Goal: Transaction & Acquisition: Purchase product/service

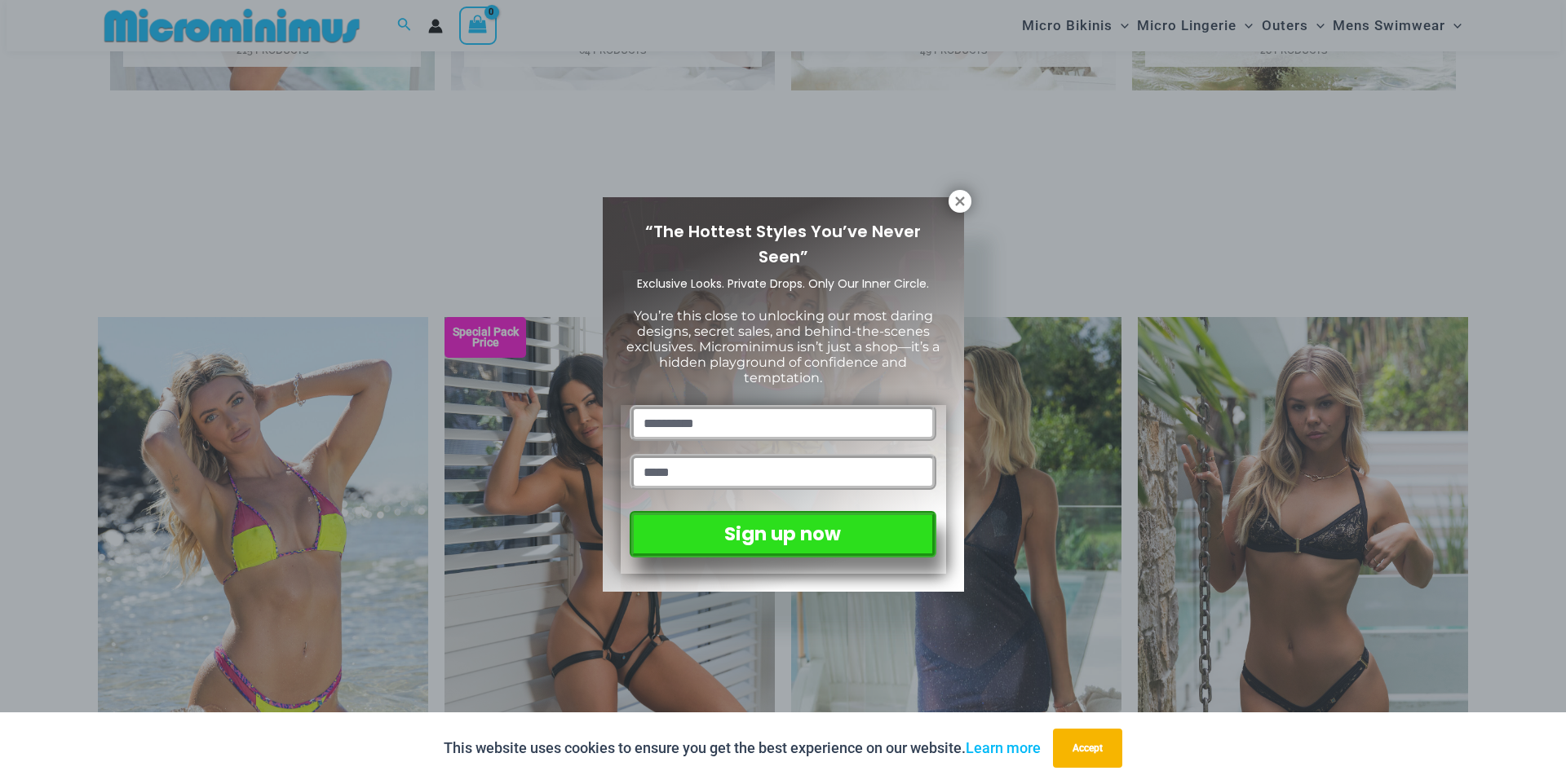
scroll to position [1375, 0]
click at [959, 198] on icon at bounding box center [959, 200] width 14 height 14
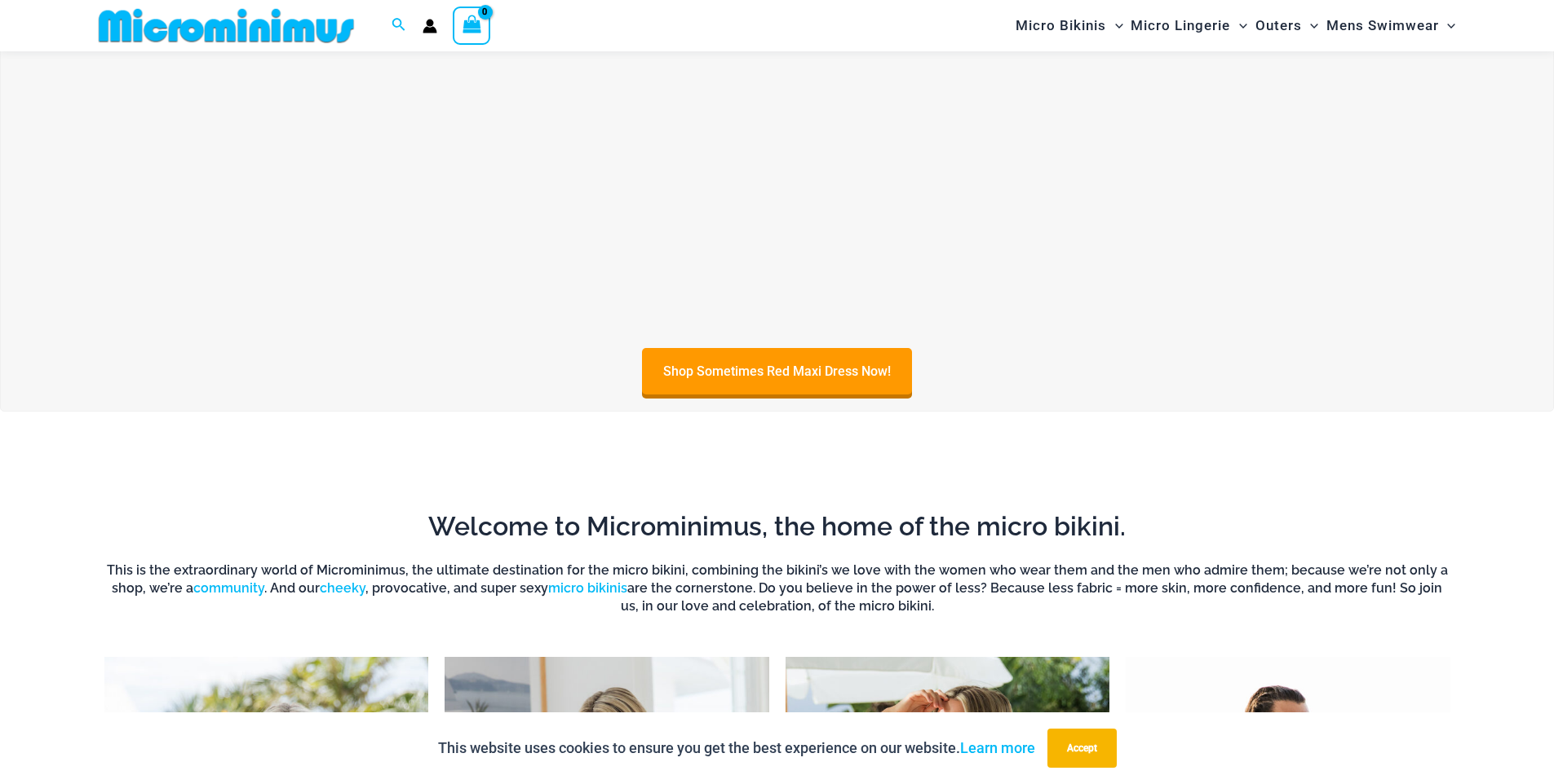
scroll to position [0, 0]
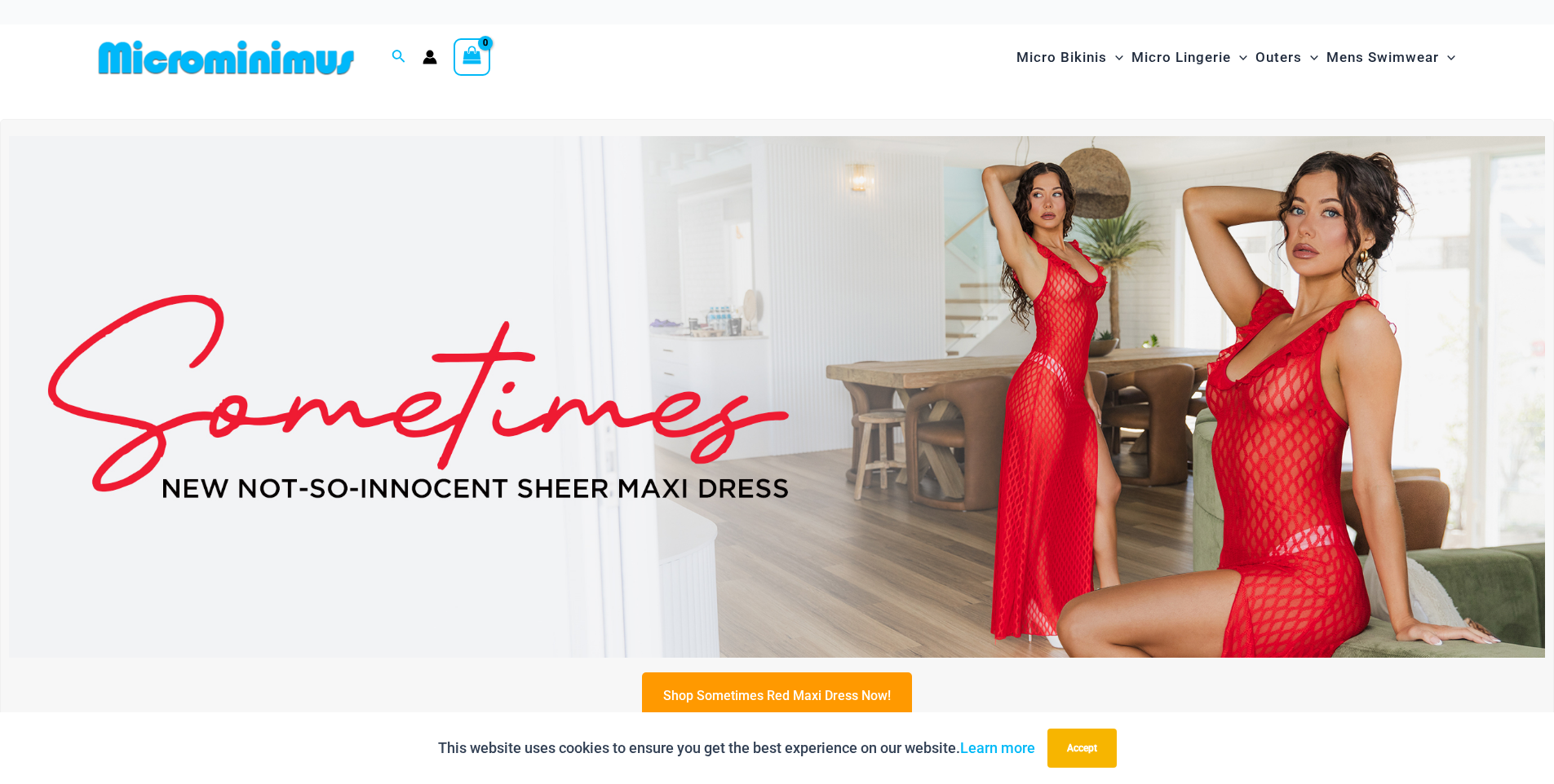
click at [998, 285] on img at bounding box center [777, 397] width 1535 height 522
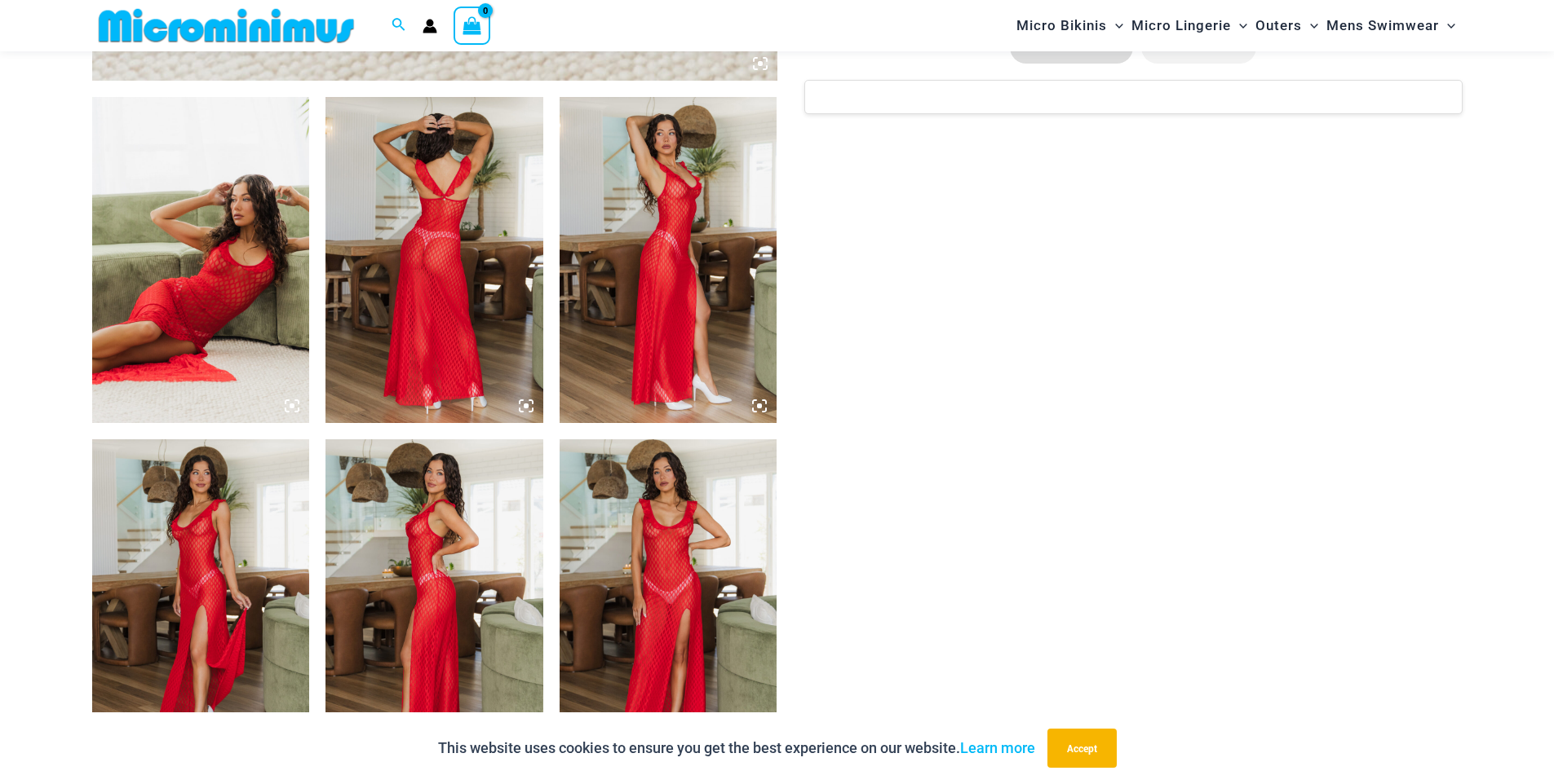
scroll to position [1176, 0]
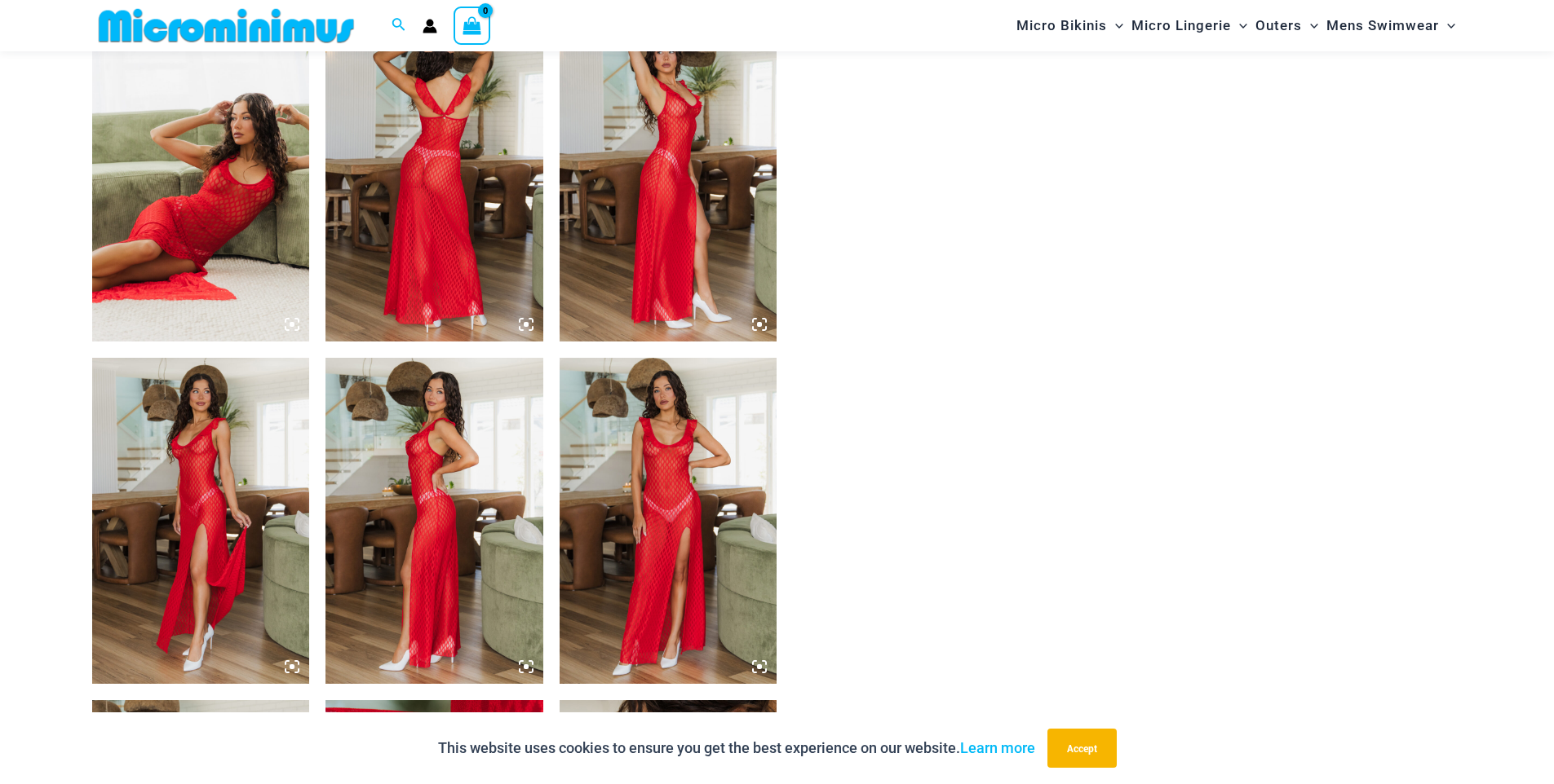
click at [471, 213] on img at bounding box center [434, 178] width 217 height 326
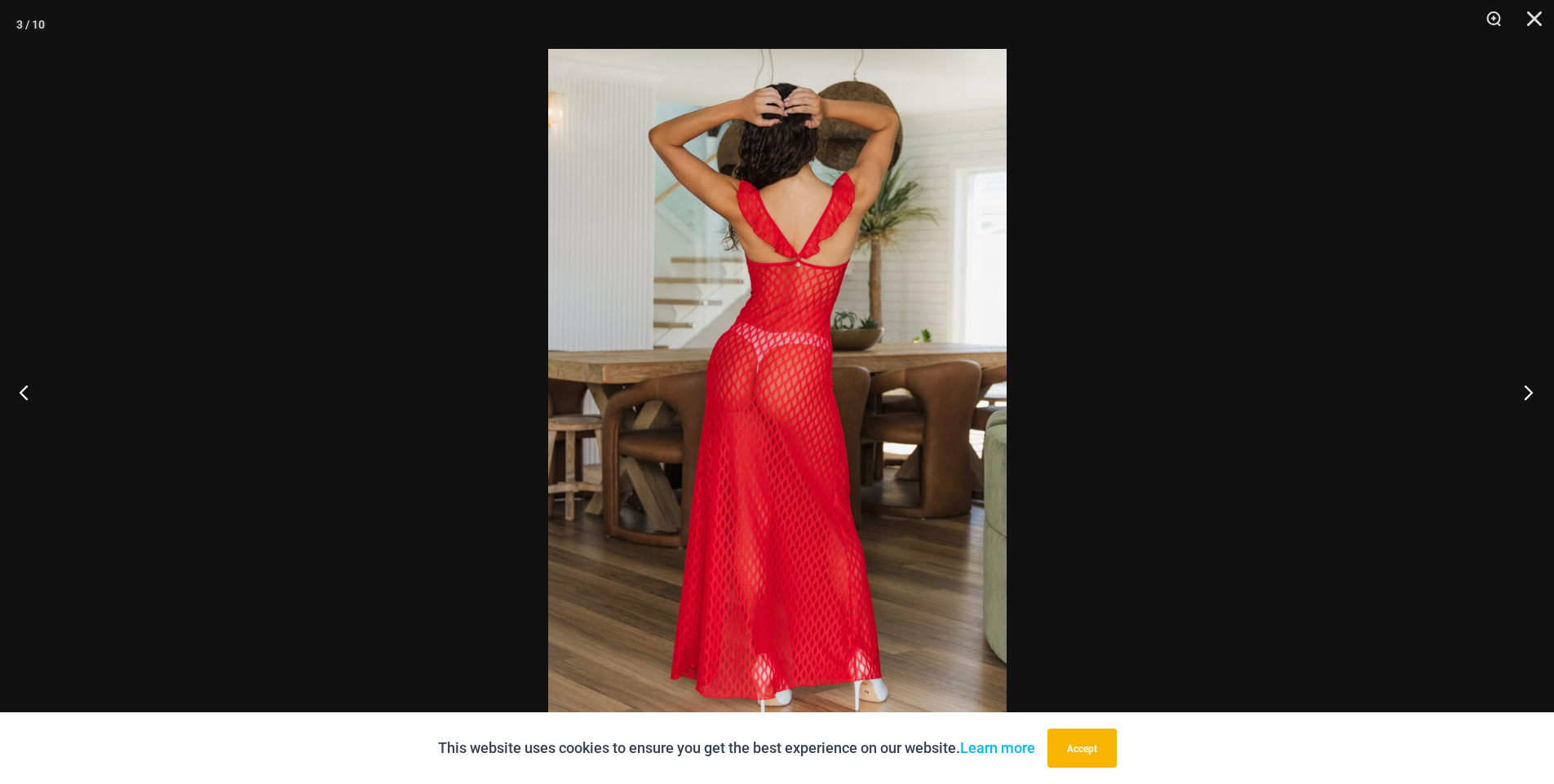
click at [1525, 397] on button "Next" at bounding box center [1523, 392] width 61 height 81
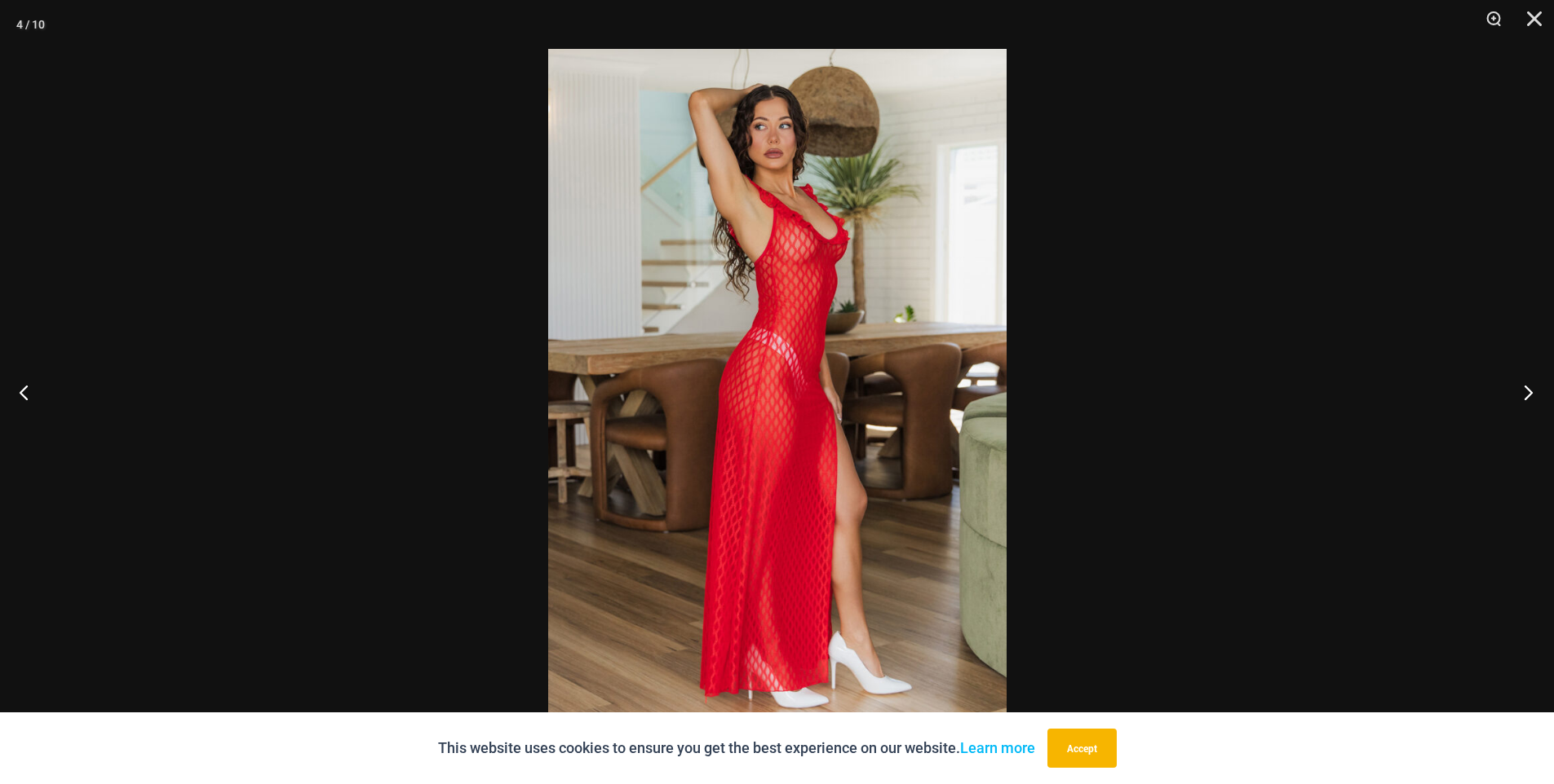
click at [1524, 397] on button "Next" at bounding box center [1523, 392] width 61 height 81
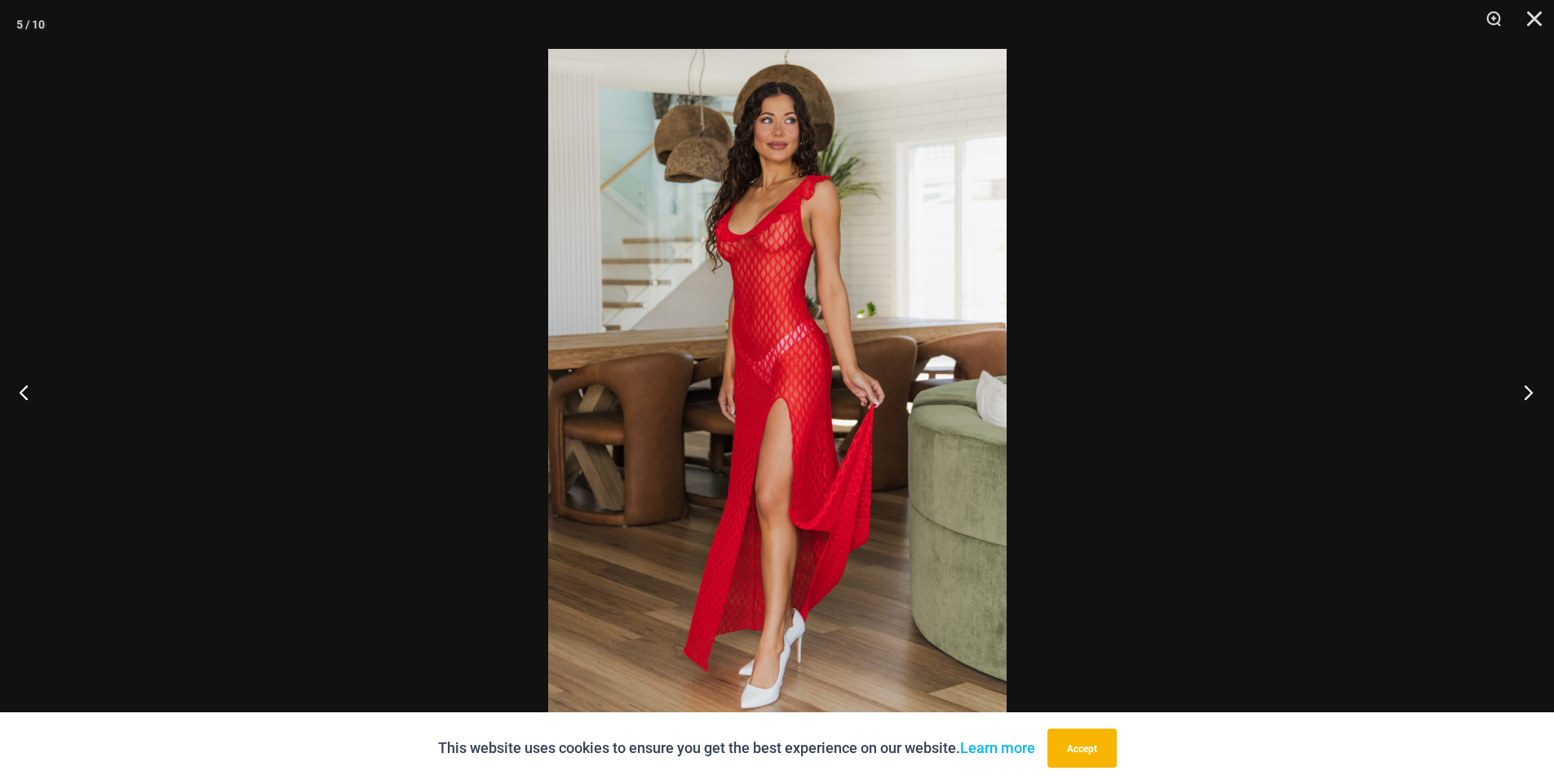
click at [1524, 397] on button "Next" at bounding box center [1523, 392] width 61 height 81
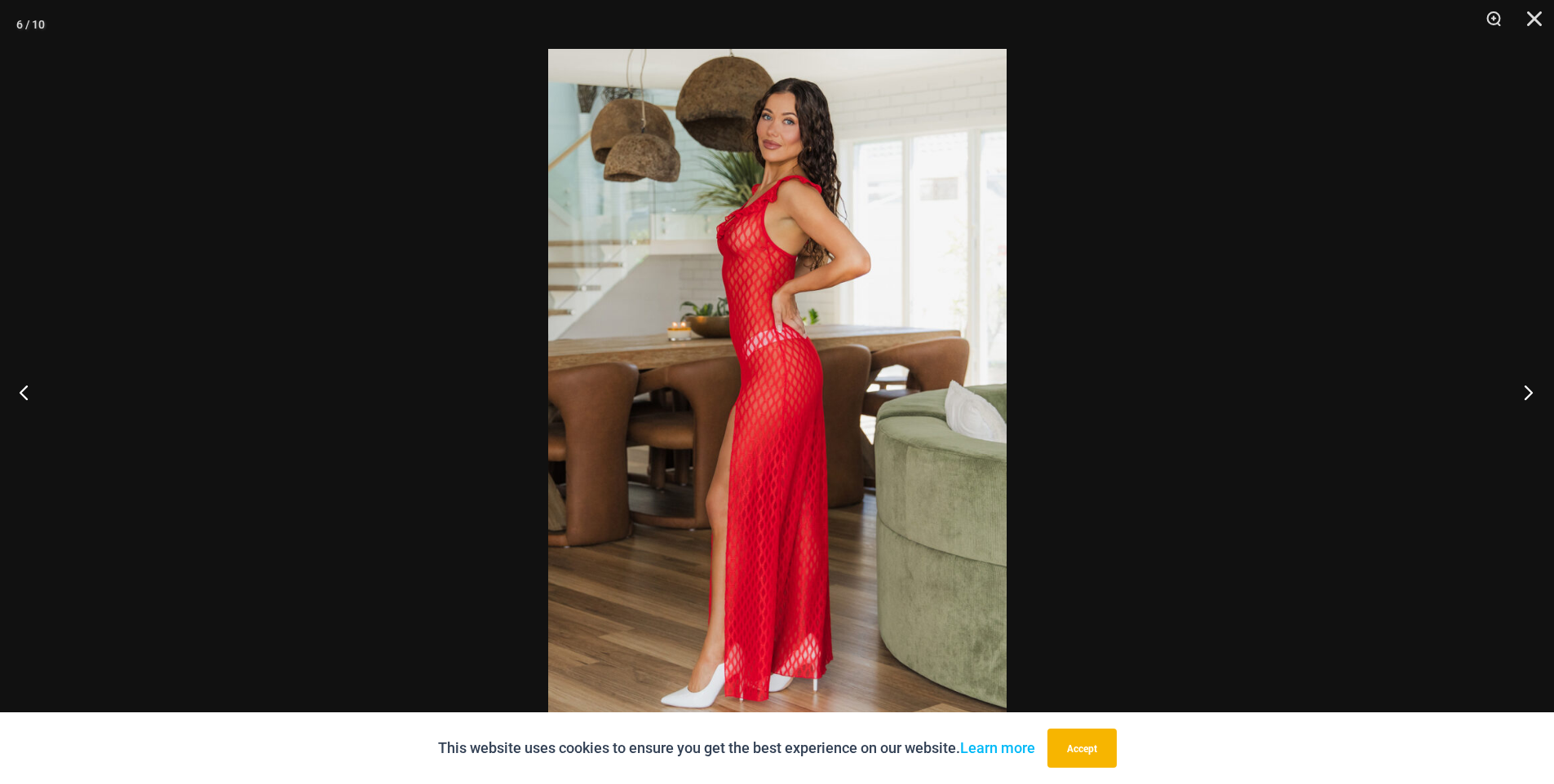
click at [1524, 397] on button "Next" at bounding box center [1523, 392] width 61 height 81
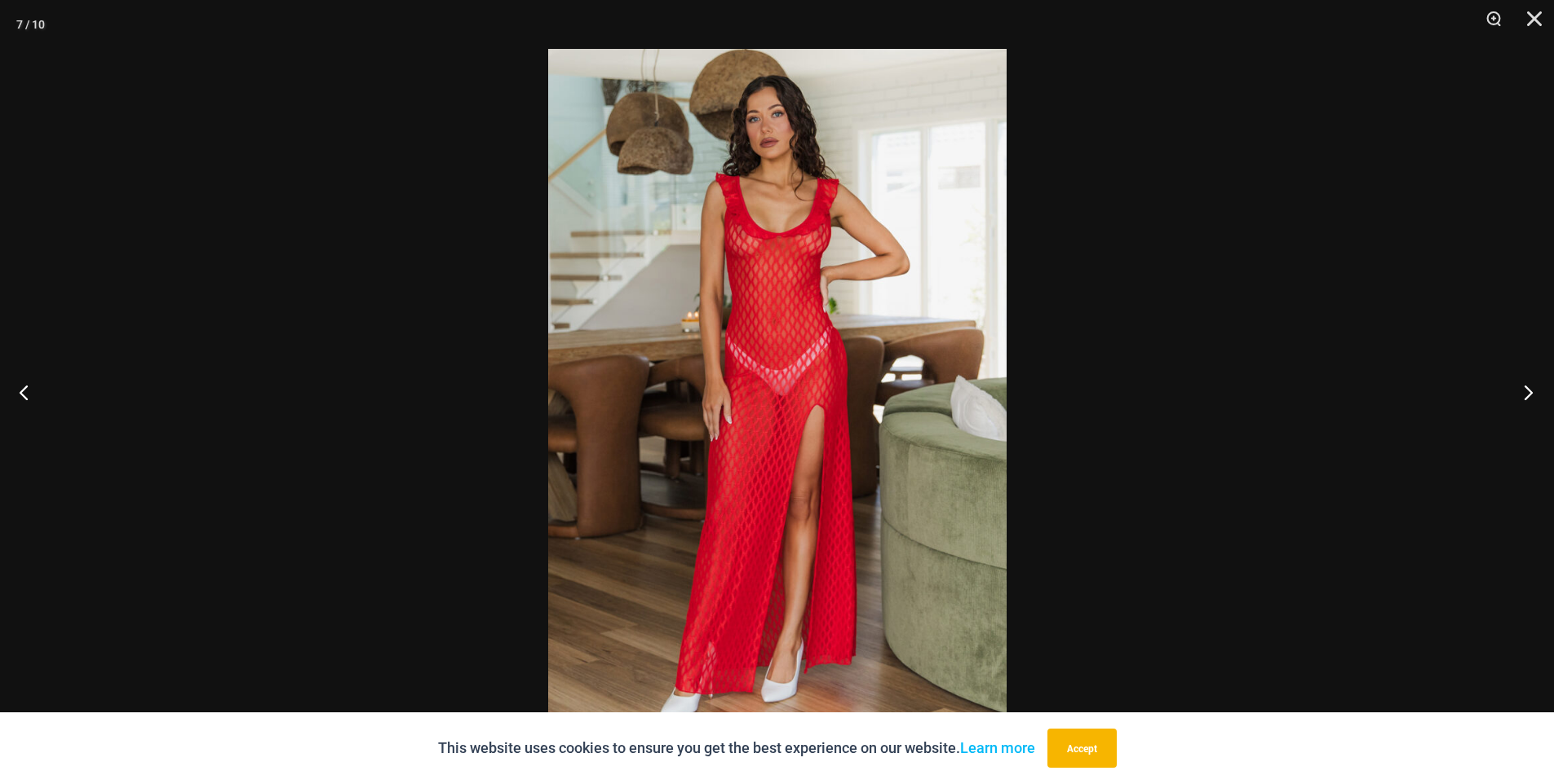
click at [1524, 397] on button "Next" at bounding box center [1523, 392] width 61 height 81
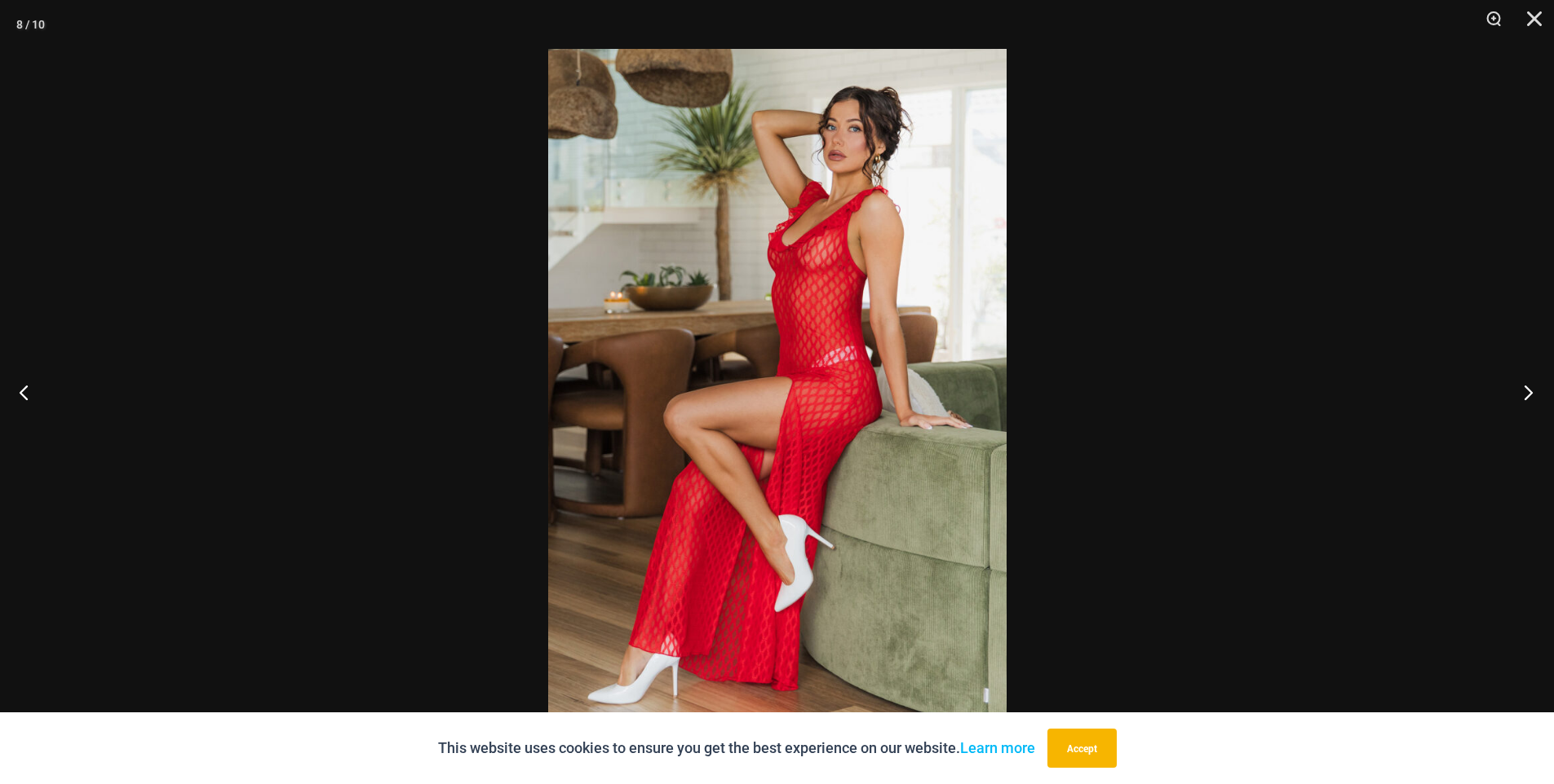
click at [1524, 397] on button "Next" at bounding box center [1523, 392] width 61 height 81
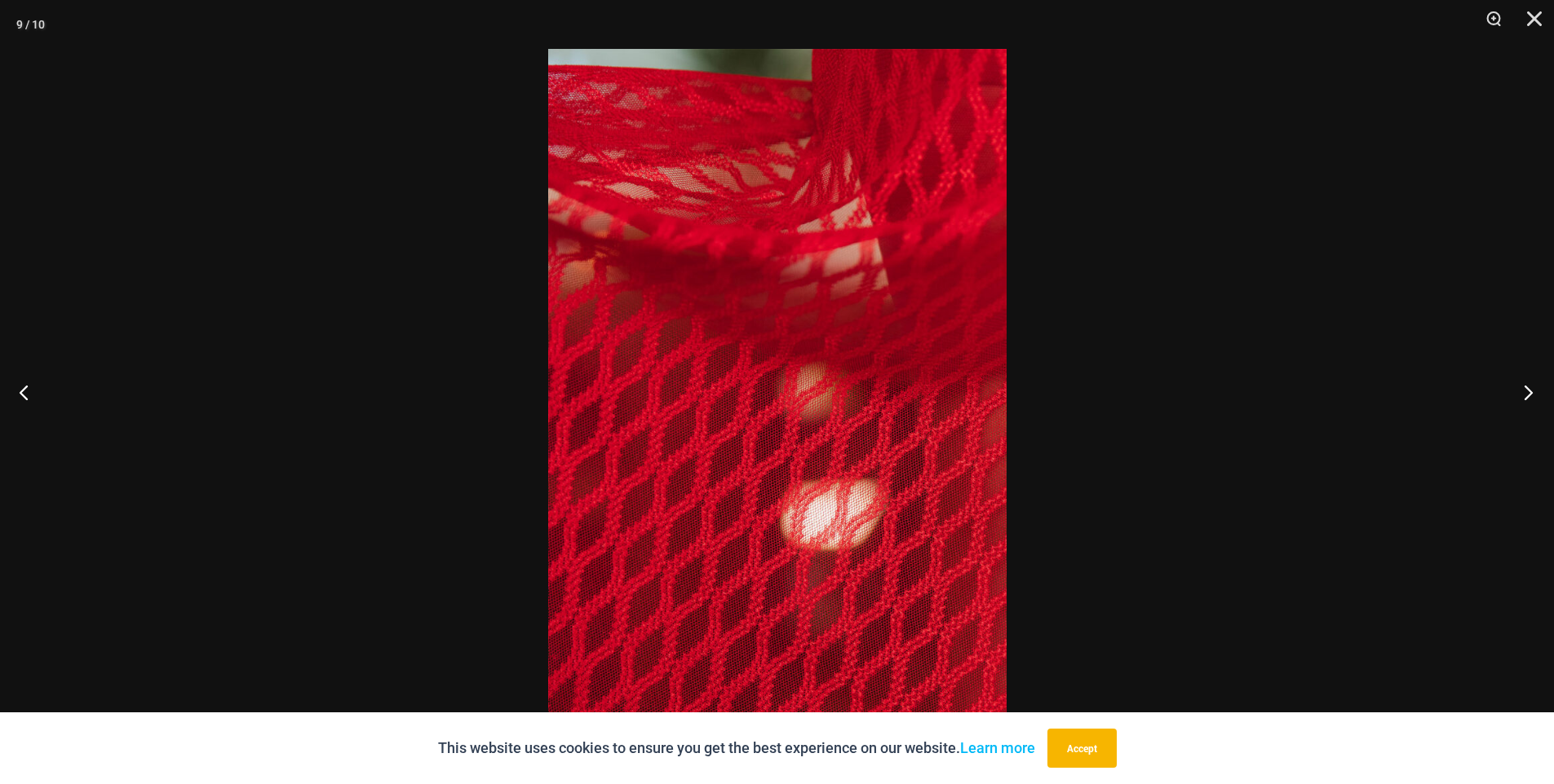
click at [1524, 397] on button "Next" at bounding box center [1523, 392] width 61 height 81
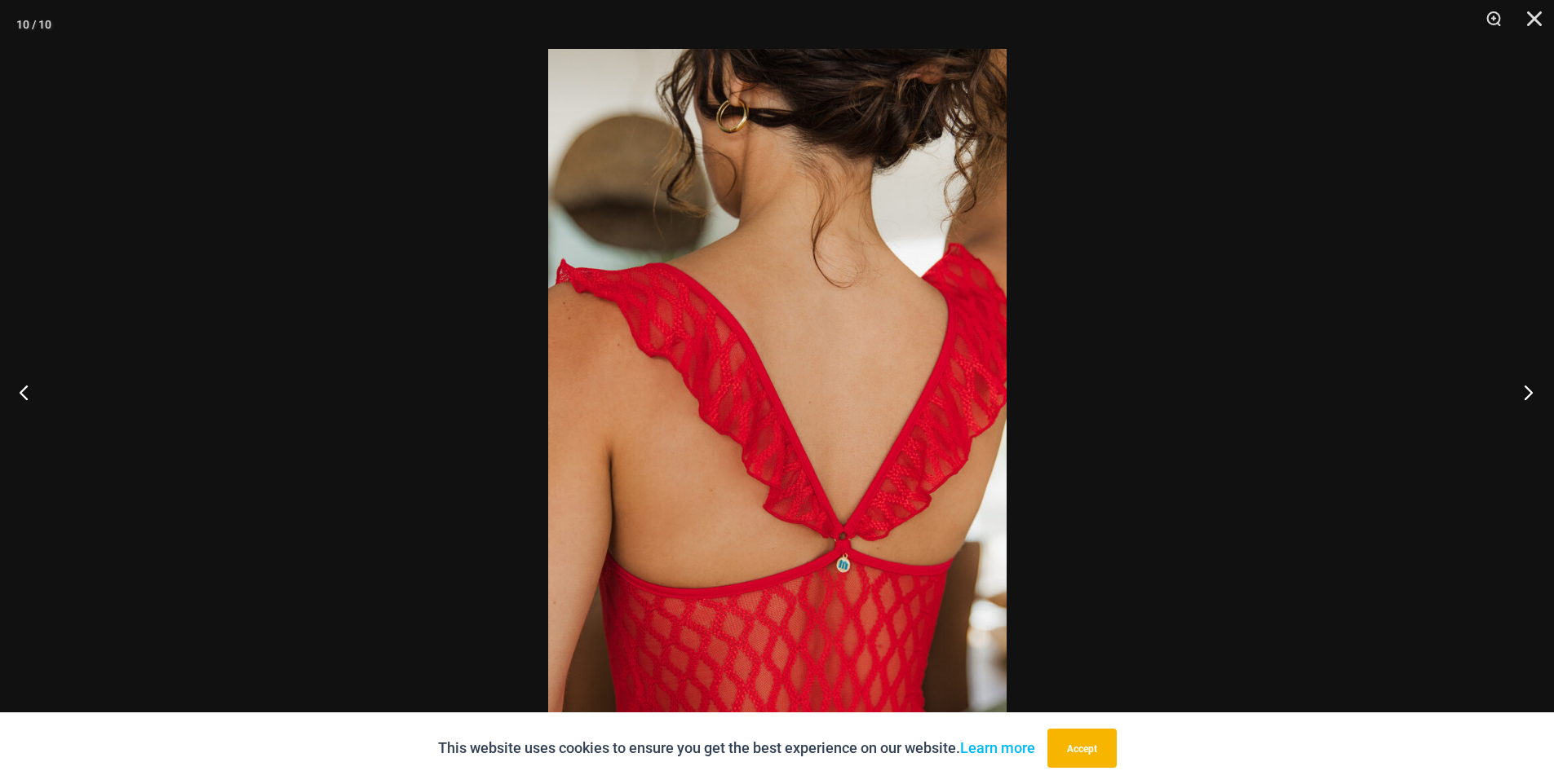
click at [1524, 397] on button "Next" at bounding box center [1523, 392] width 61 height 81
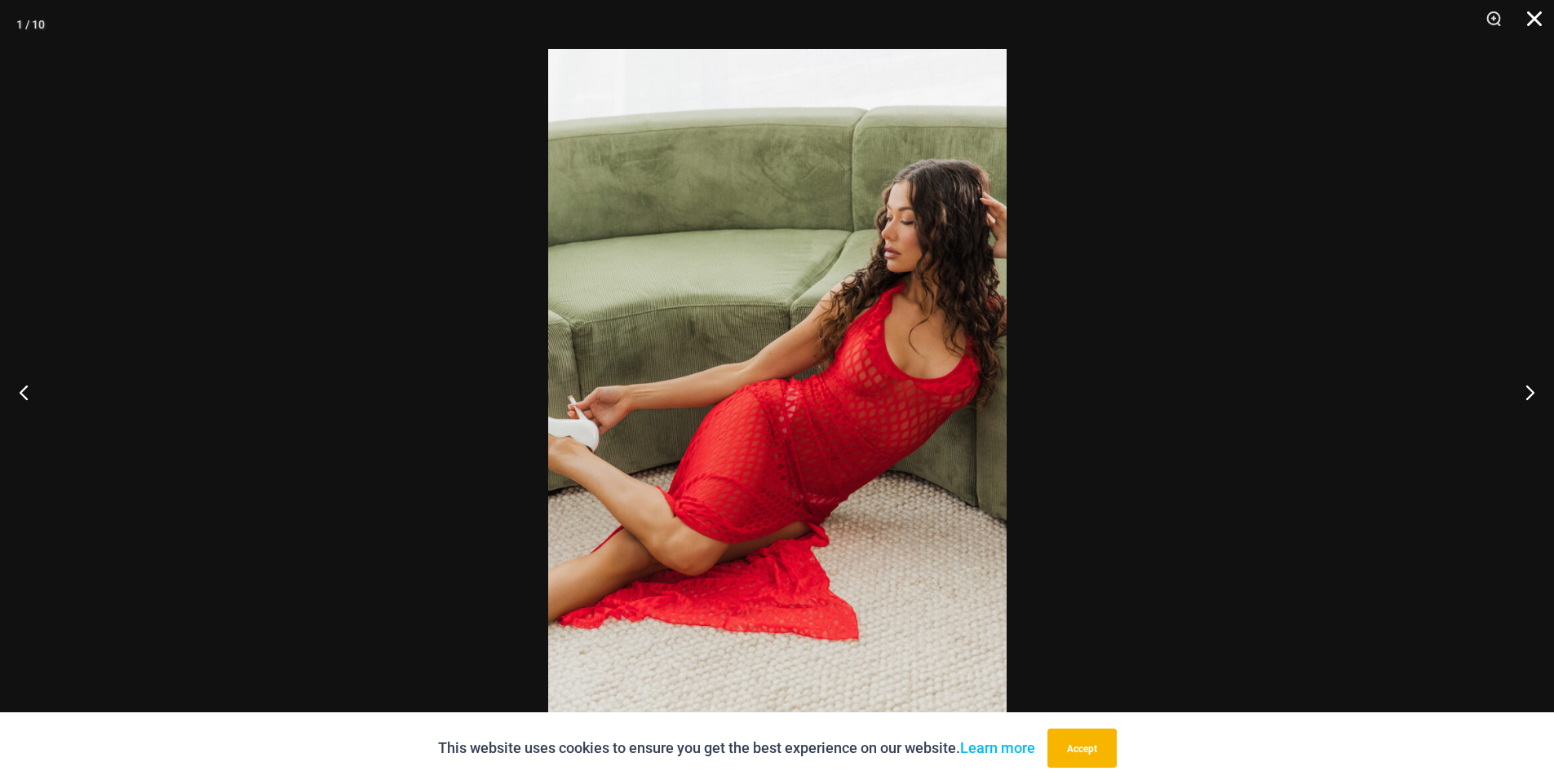
click at [1525, 22] on button "Close" at bounding box center [1529, 25] width 41 height 49
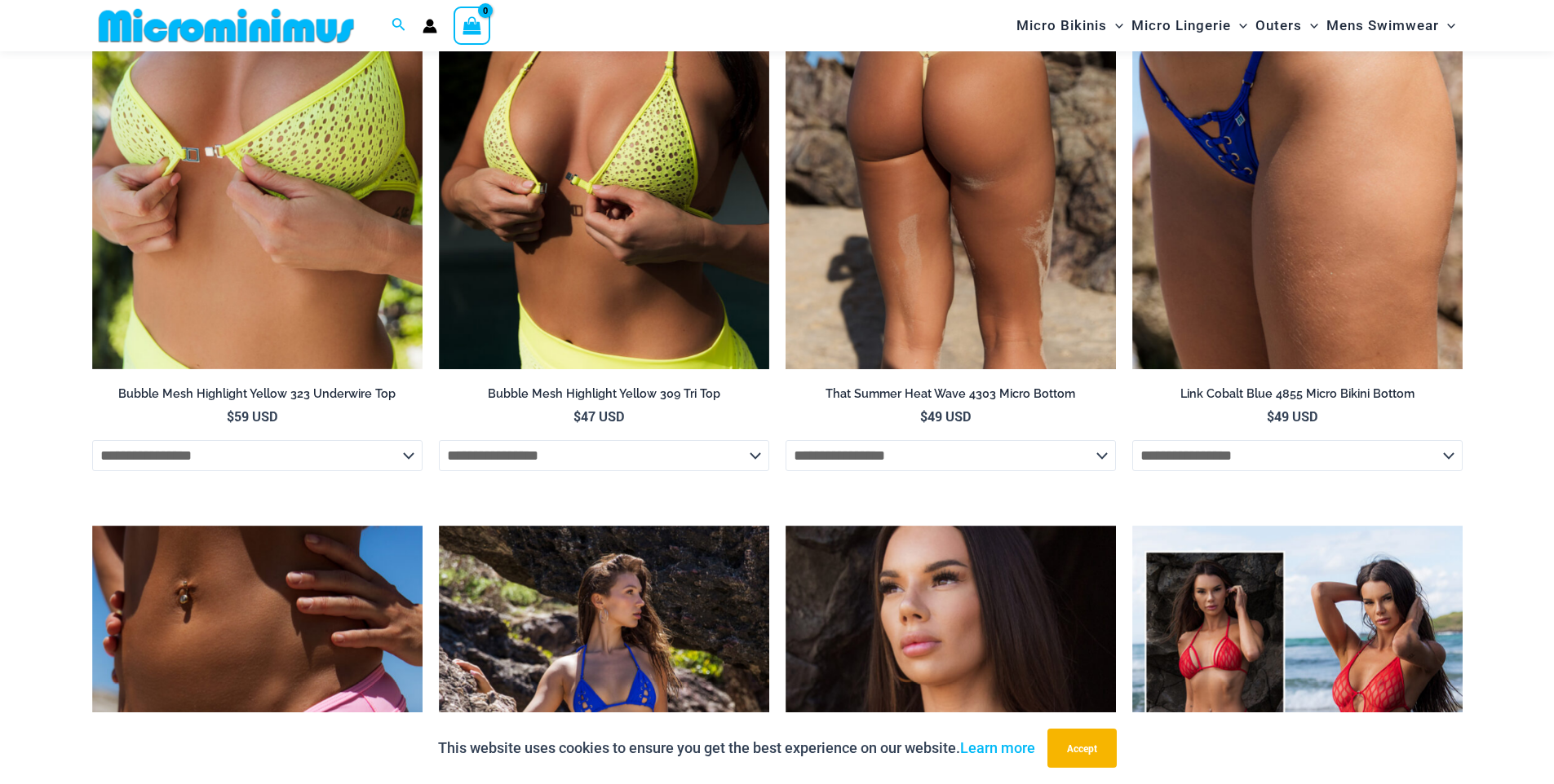
scroll to position [2649, 0]
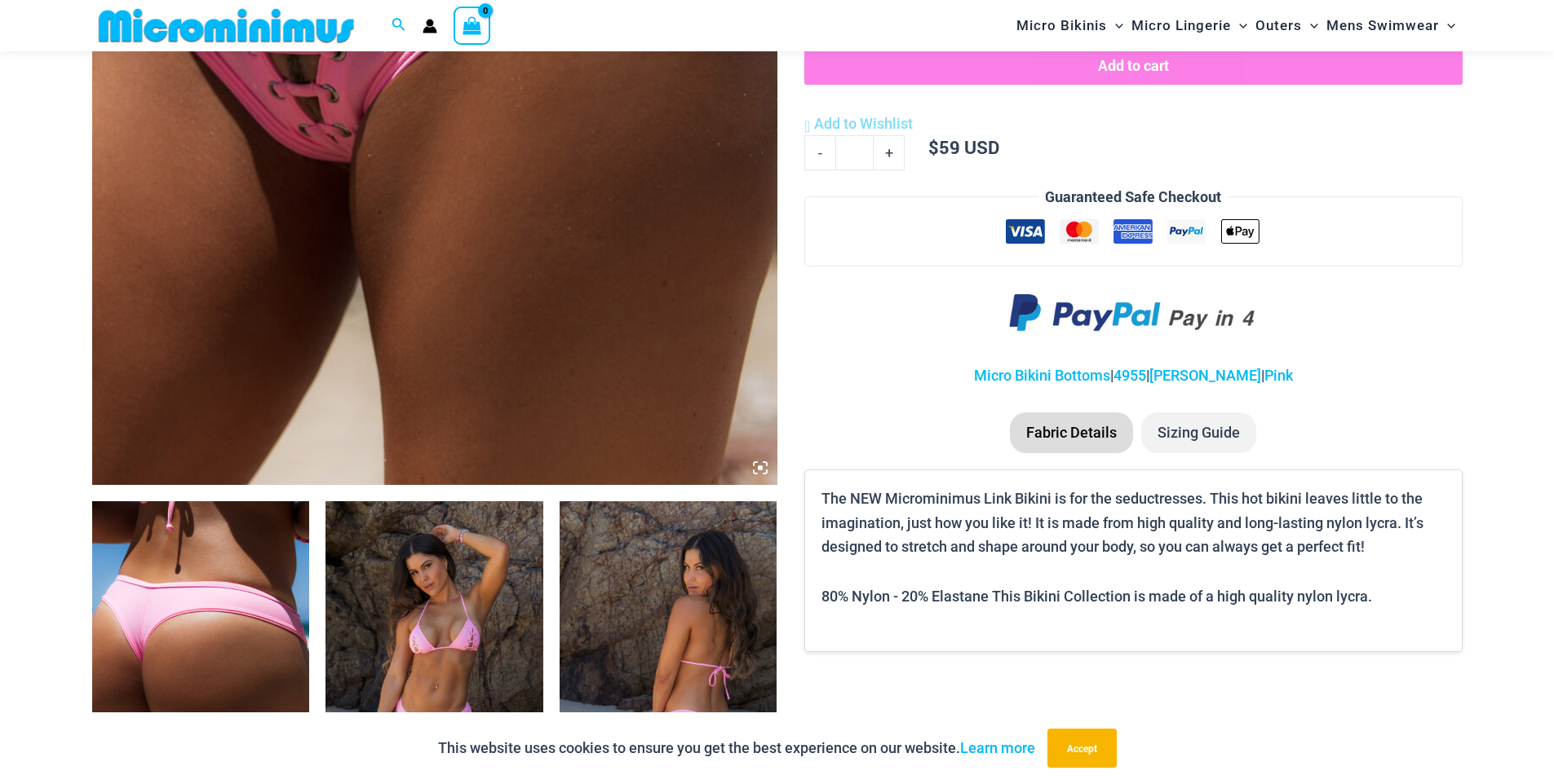
scroll to position [995, 0]
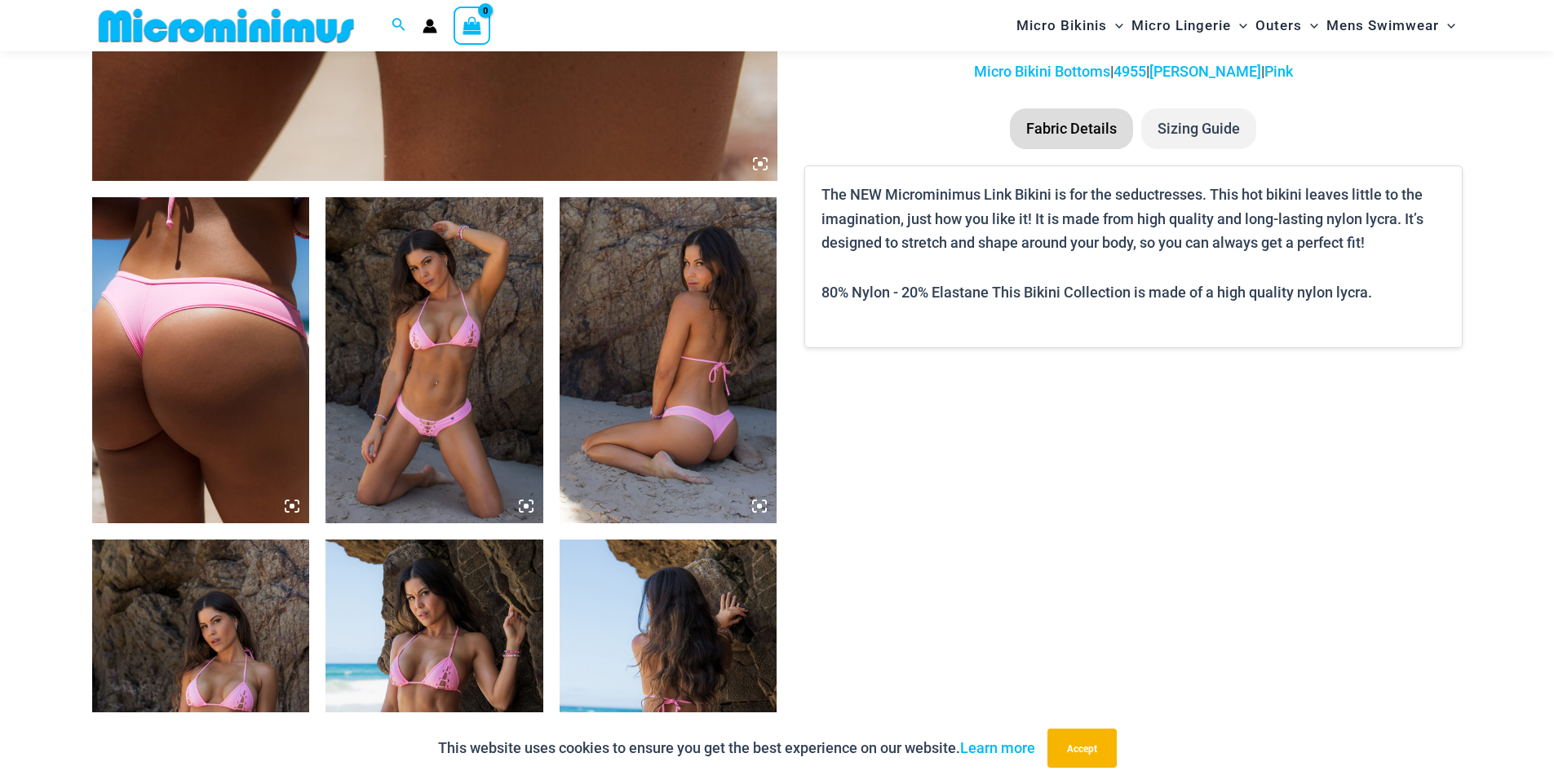
click at [171, 353] on img at bounding box center [200, 360] width 217 height 326
